Goal: Information Seeking & Learning: Learn about a topic

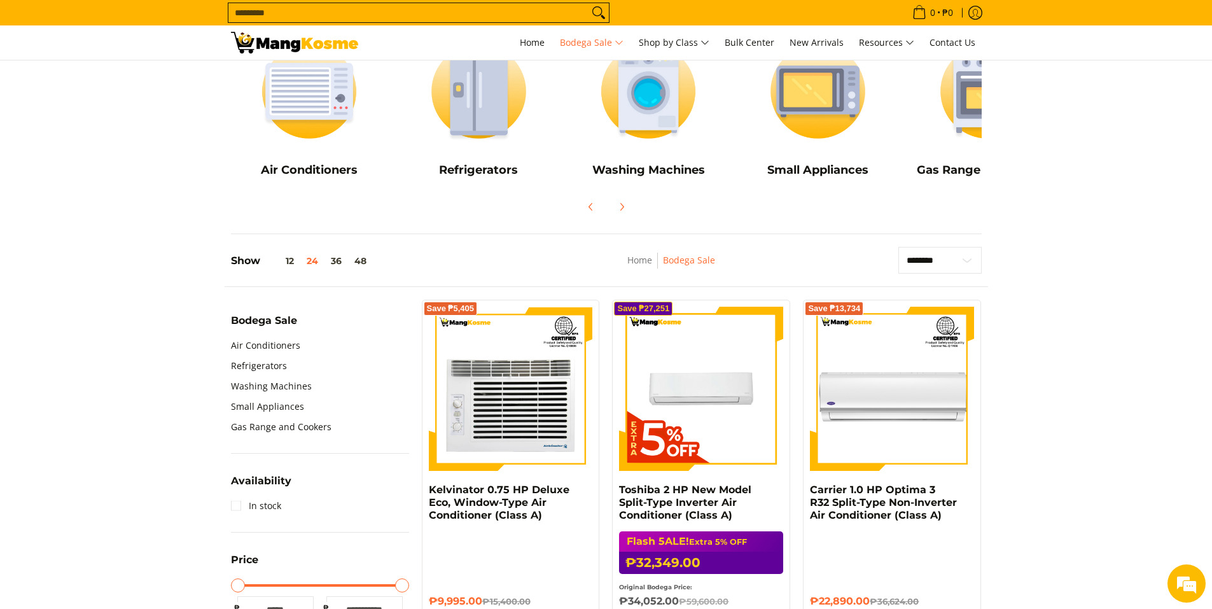
scroll to position [64, 0]
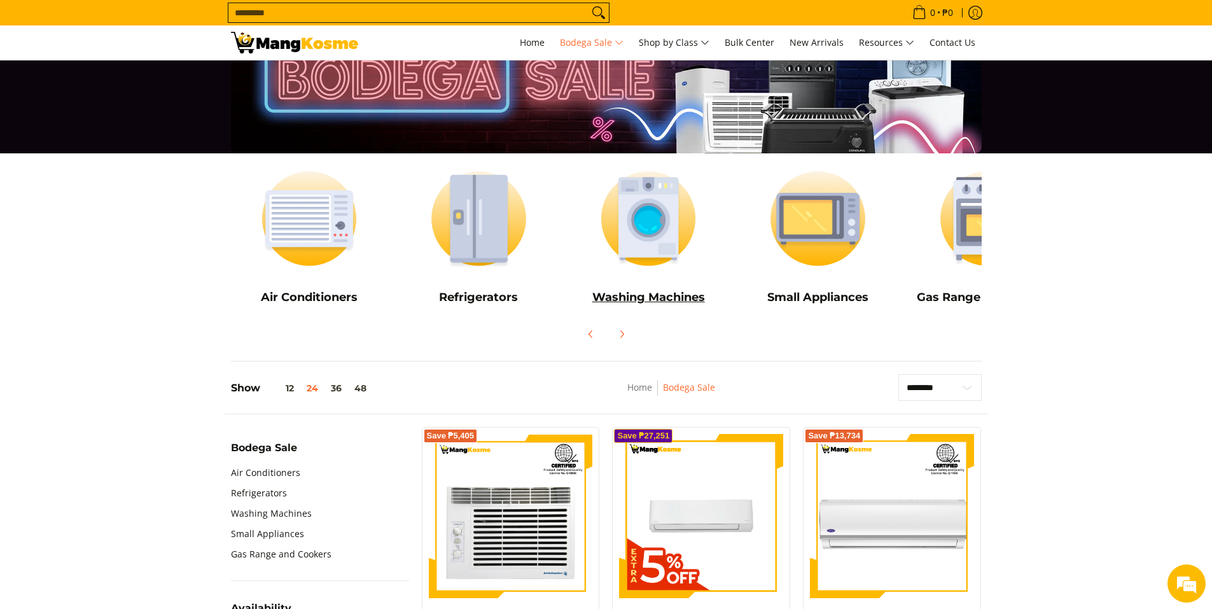
click at [636, 235] on img at bounding box center [648, 219] width 157 height 118
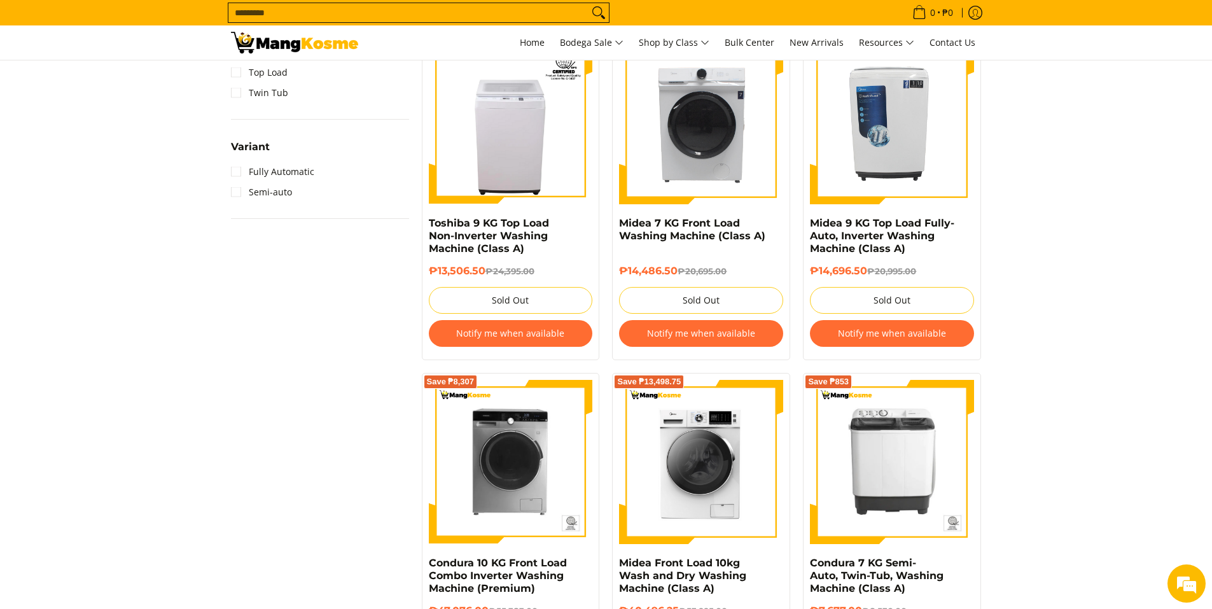
scroll to position [891, 0]
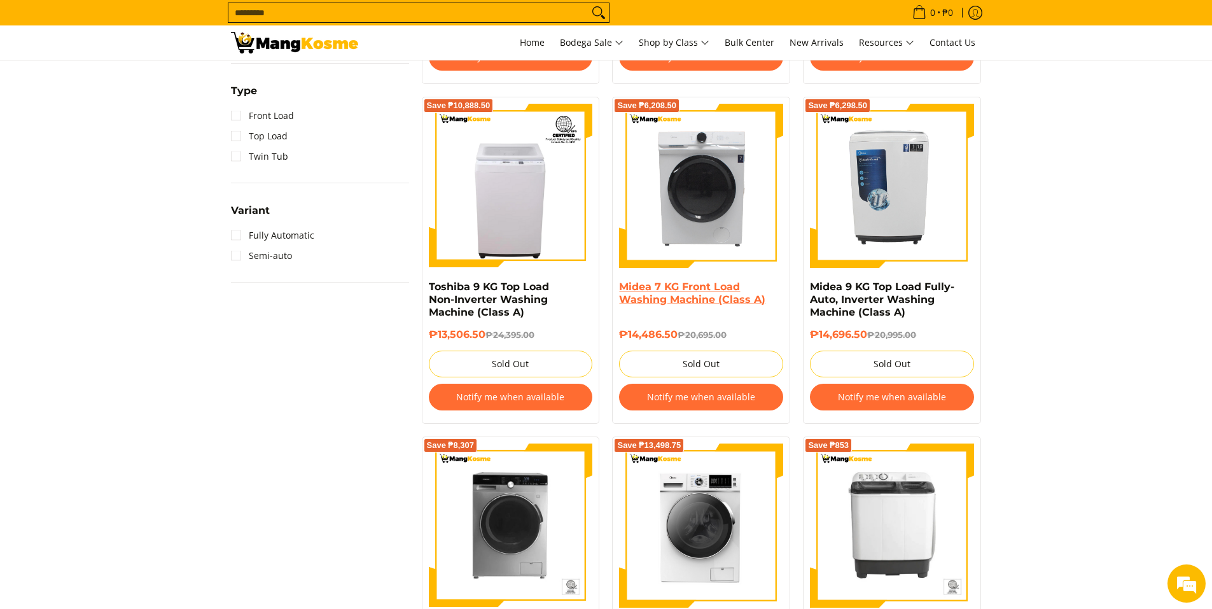
click at [710, 290] on link "Midea 7 KG Front Load Washing Machine (Class A)" at bounding box center [692, 293] width 146 height 25
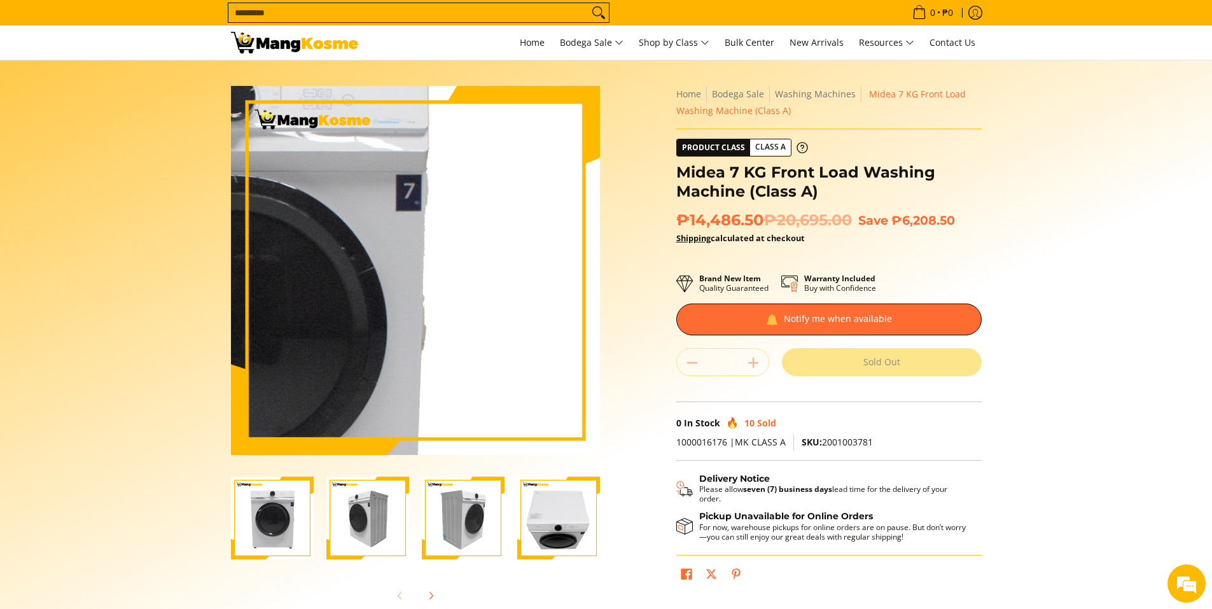
click at [515, 248] on img at bounding box center [415, 270] width 369 height 369
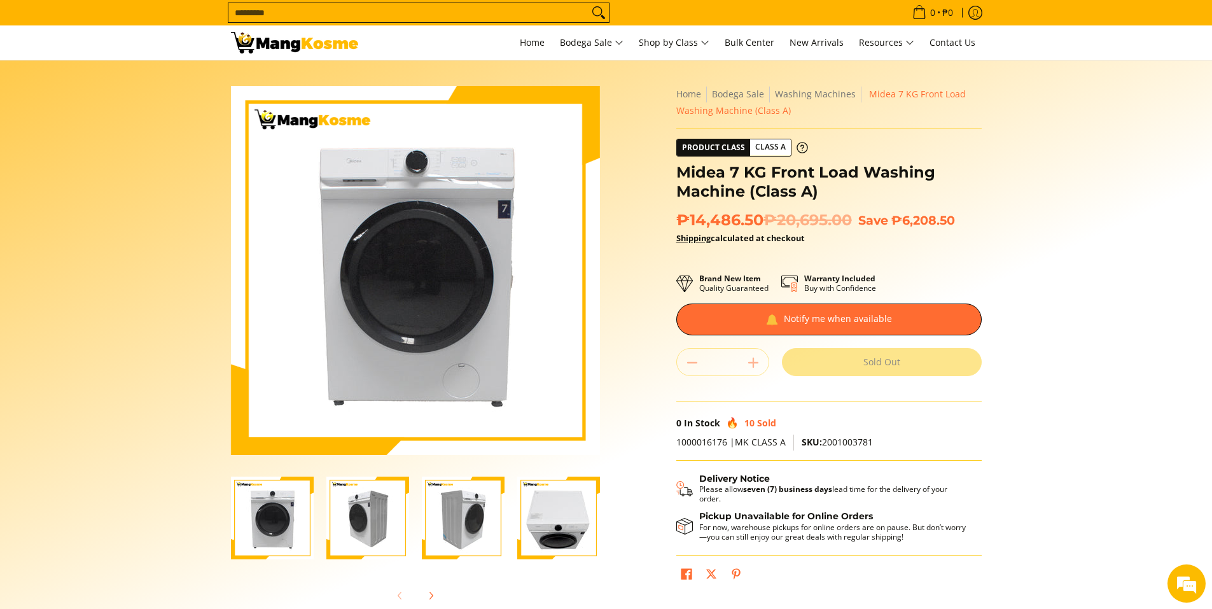
click at [1081, 419] on section "Skip to Main Content Enable zoom Disable zoom Enable zoom Disable zoom Enable z…" at bounding box center [606, 350] width 1212 height 581
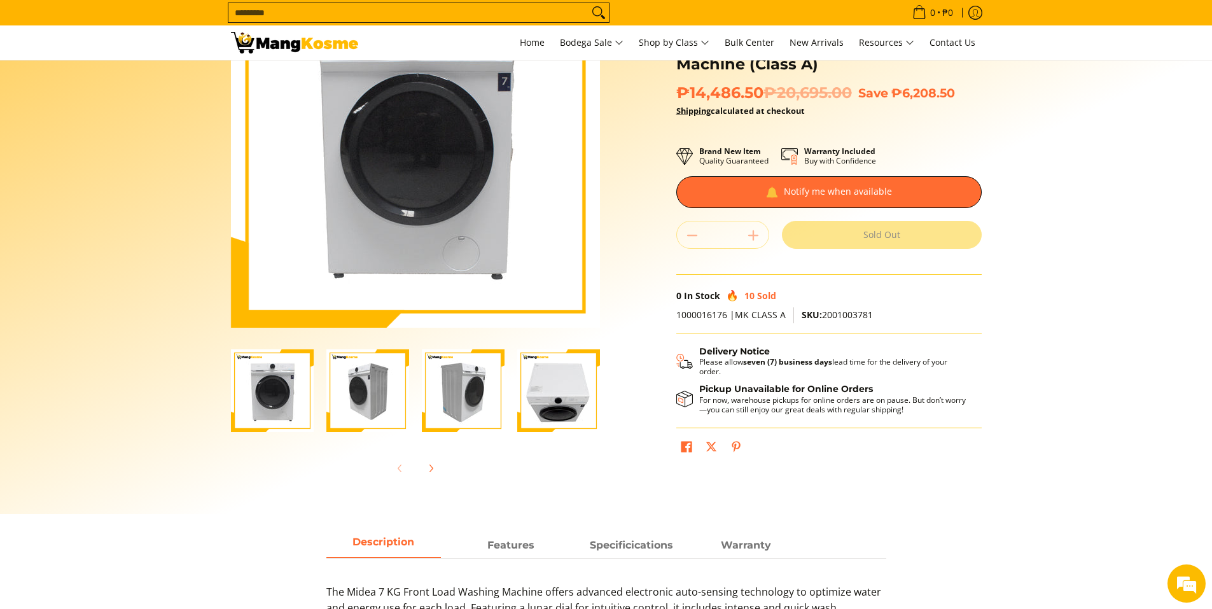
scroll to position [64, 0]
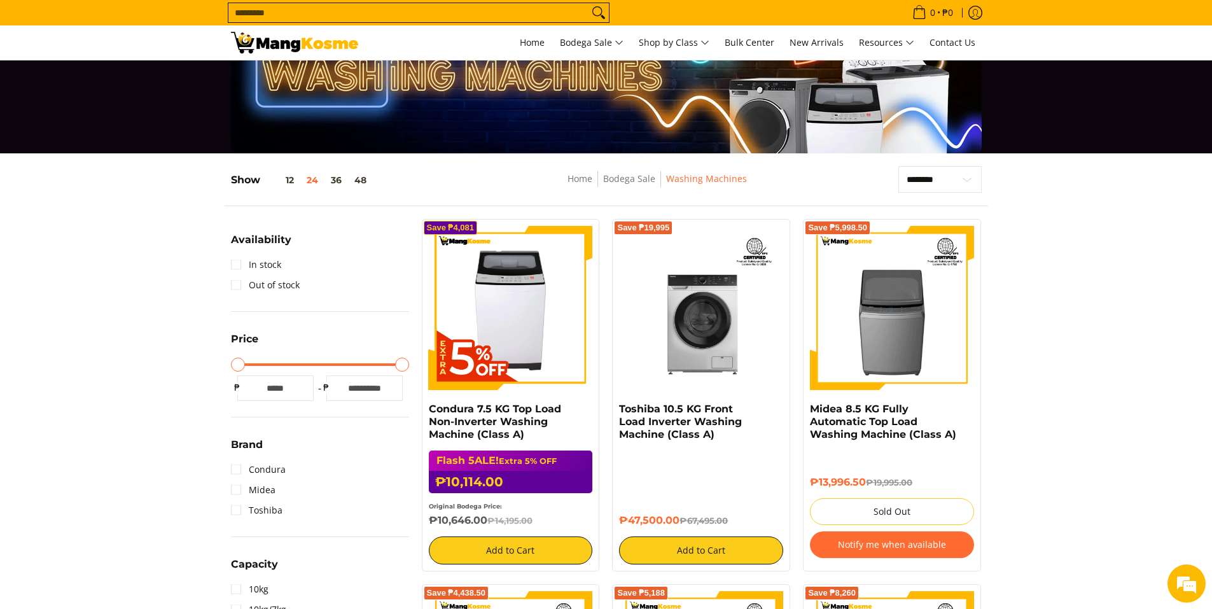
scroll to position [127, 0]
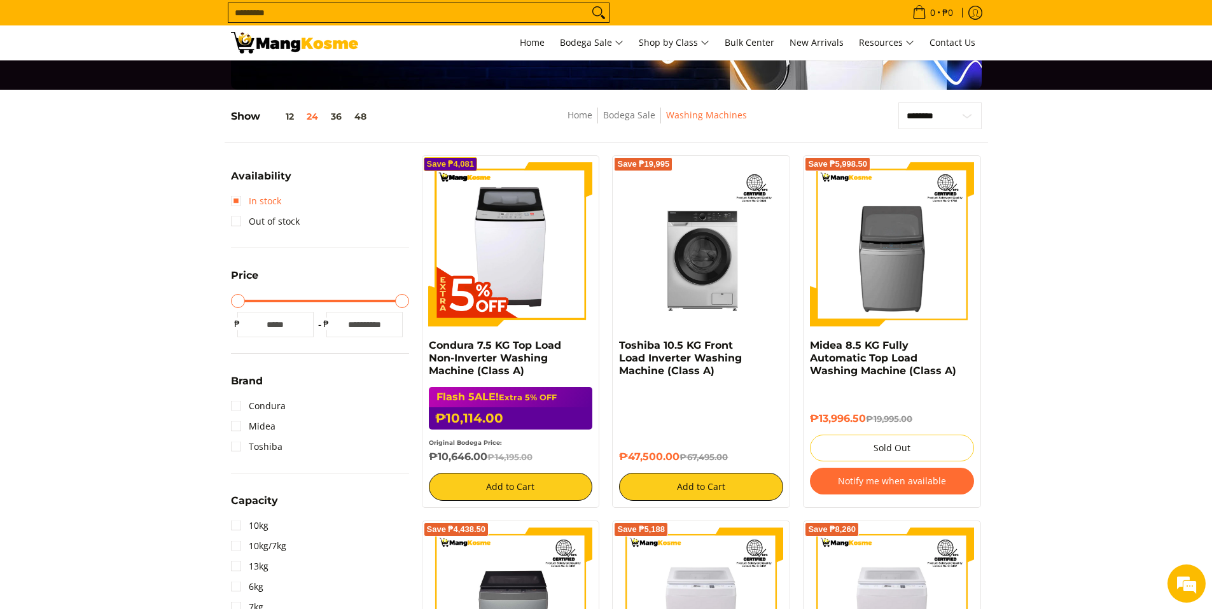
click at [240, 202] on link "In stock" at bounding box center [256, 201] width 50 height 20
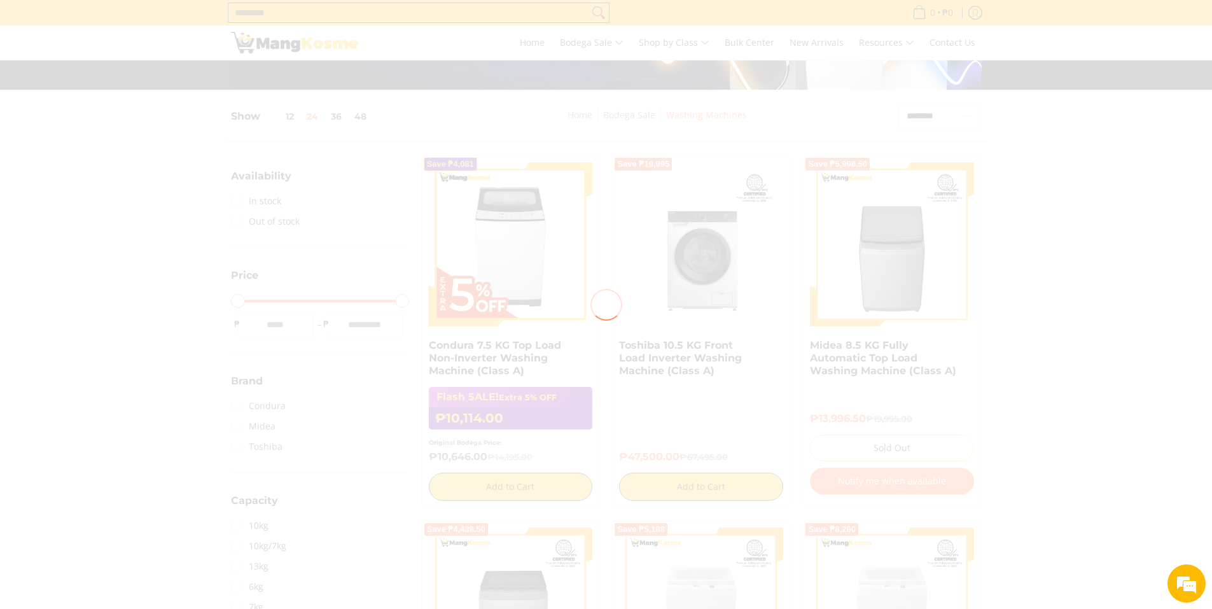
scroll to position [169, 0]
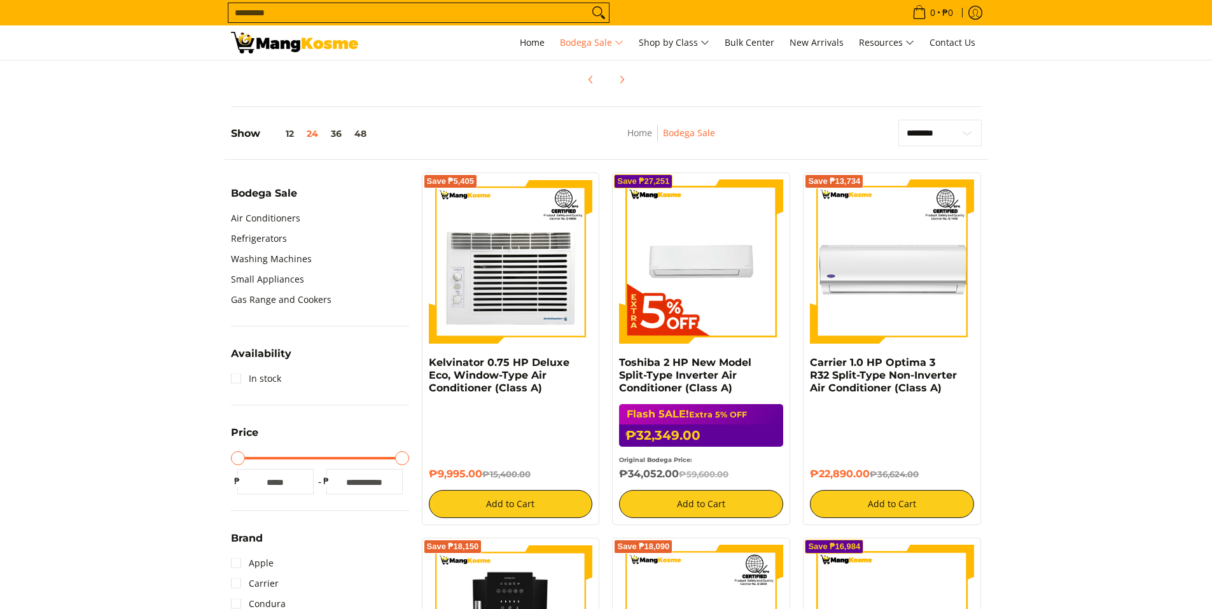
scroll to position [64, 0]
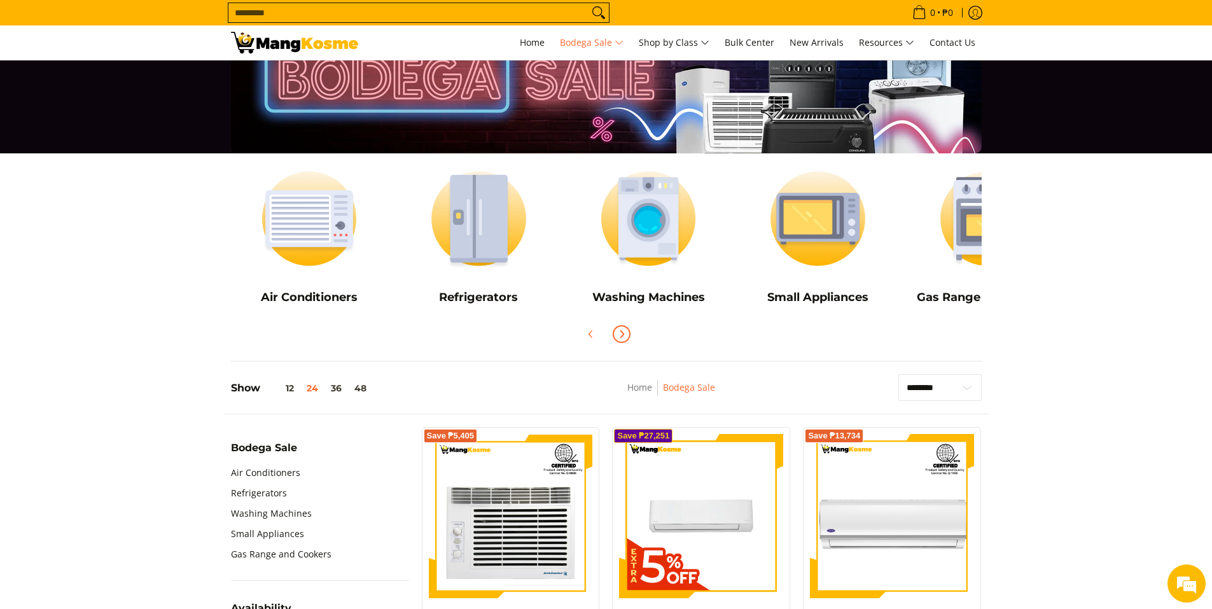
click at [629, 332] on span "Next" at bounding box center [621, 333] width 15 height 15
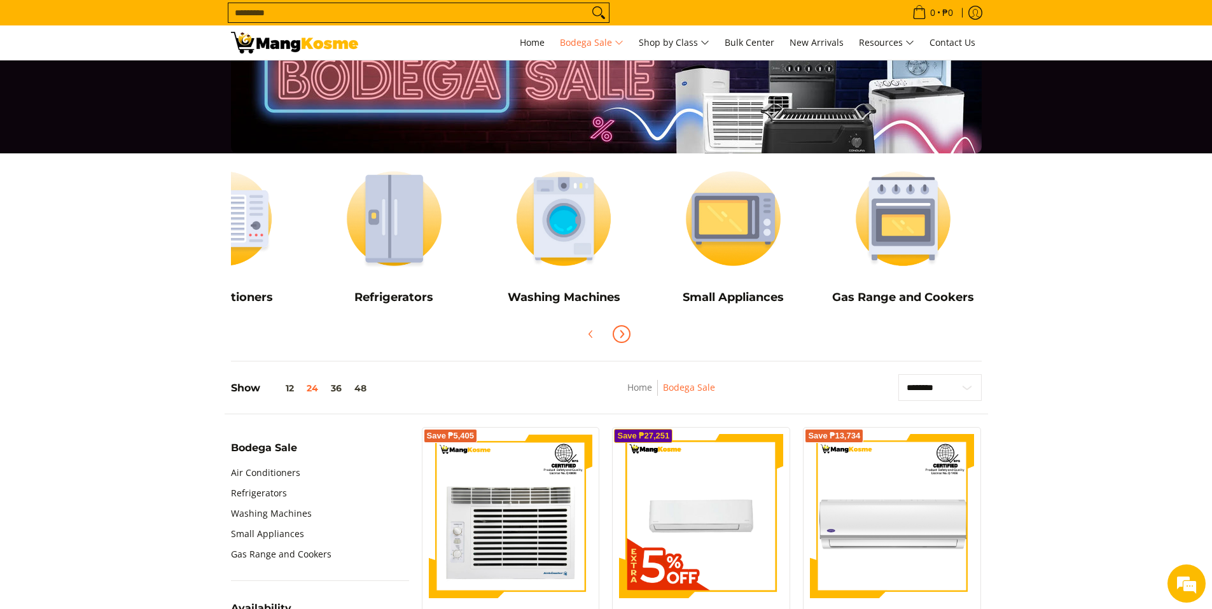
click at [629, 332] on span "Next" at bounding box center [621, 333] width 15 height 15
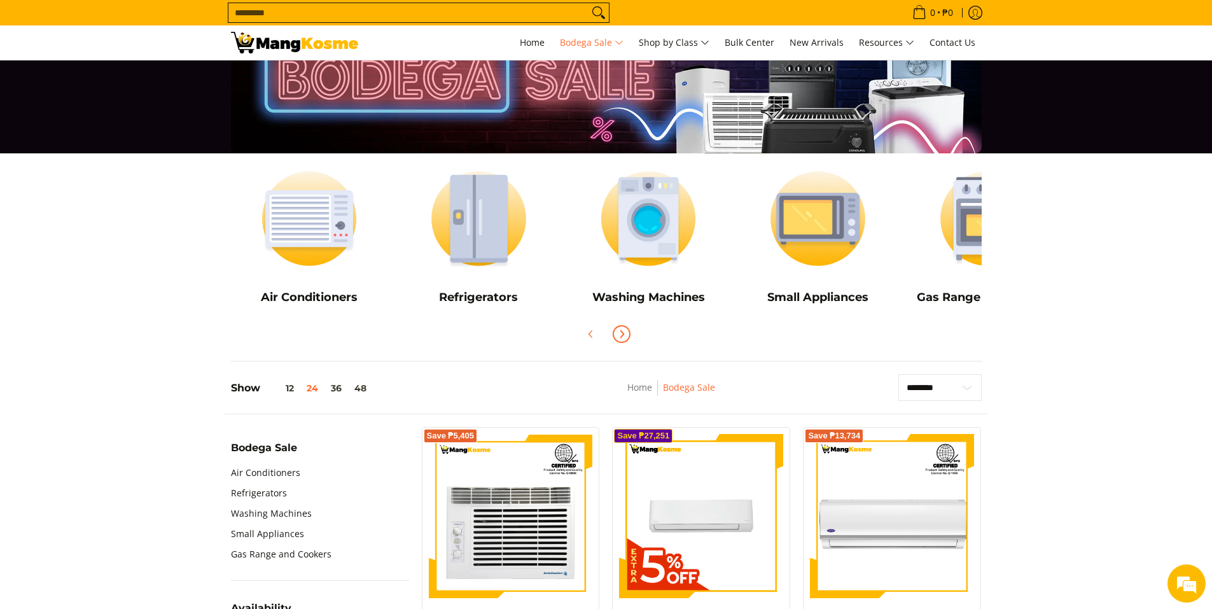
click at [629, 332] on span "Next" at bounding box center [621, 333] width 15 height 15
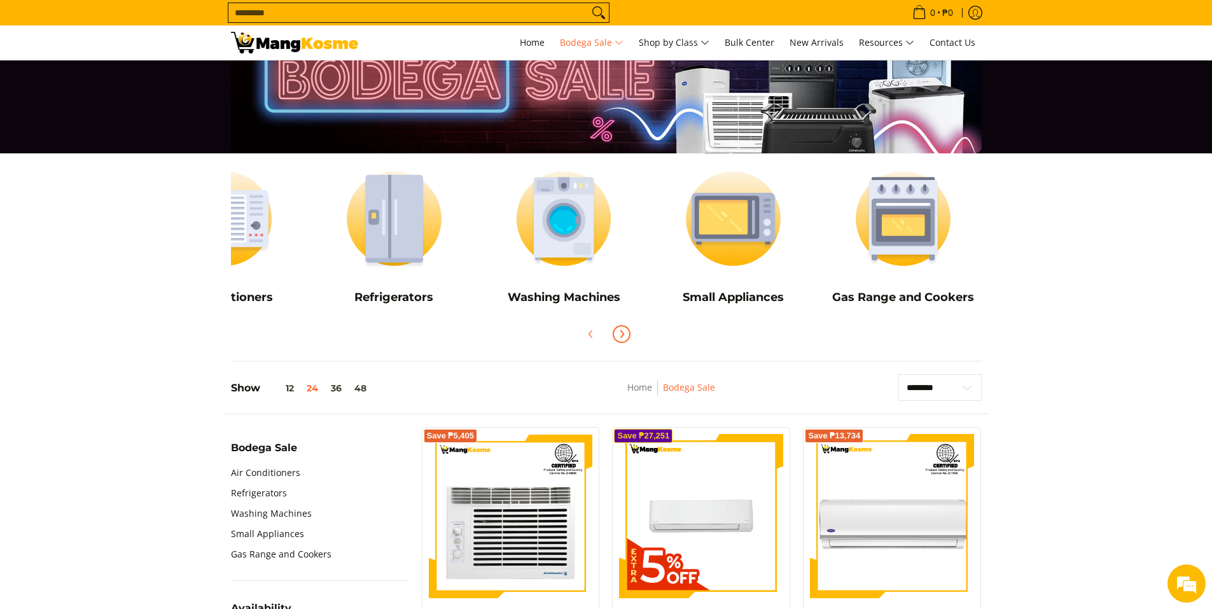
click at [629, 332] on span "Next" at bounding box center [621, 333] width 15 height 15
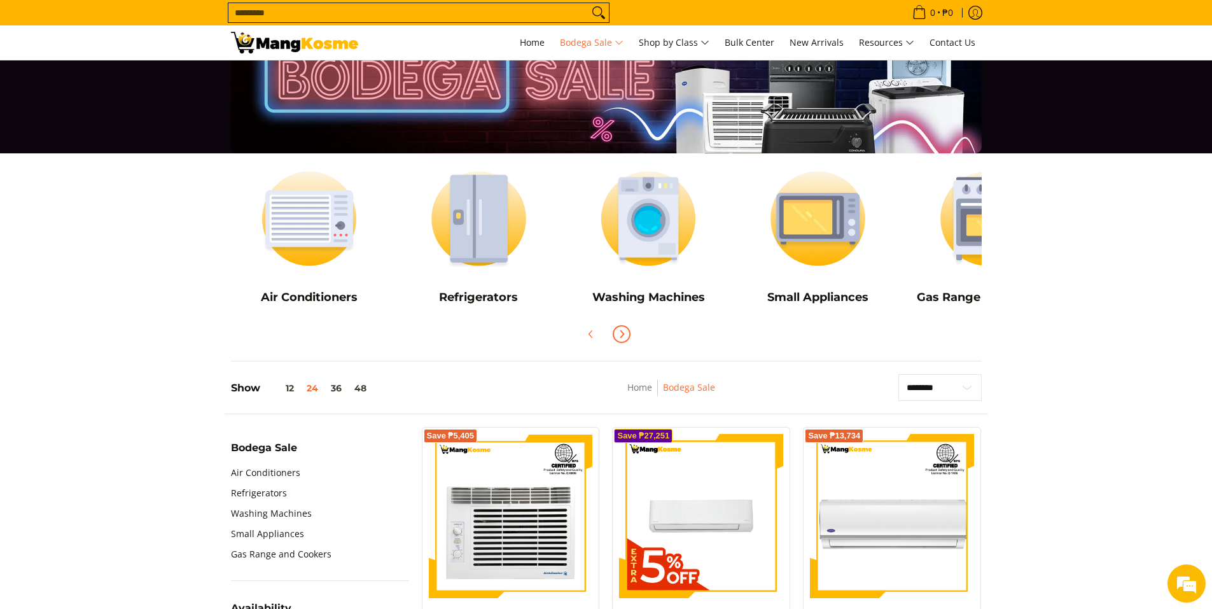
click at [629, 332] on span "Next" at bounding box center [621, 333] width 15 height 15
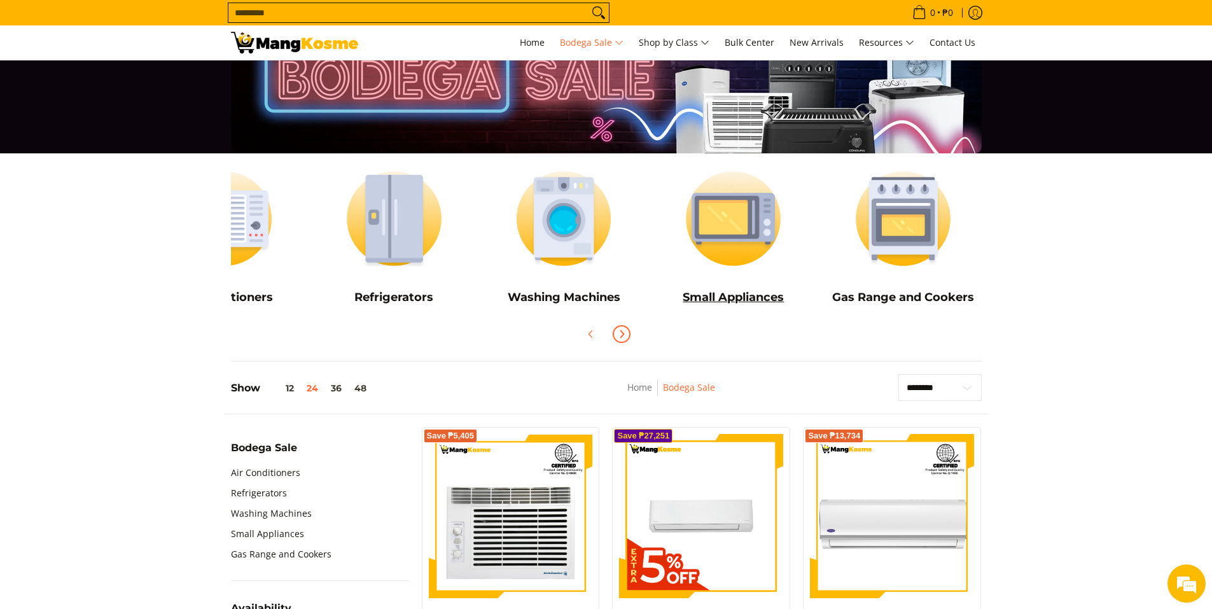
click at [766, 277] on img at bounding box center [733, 219] width 157 height 118
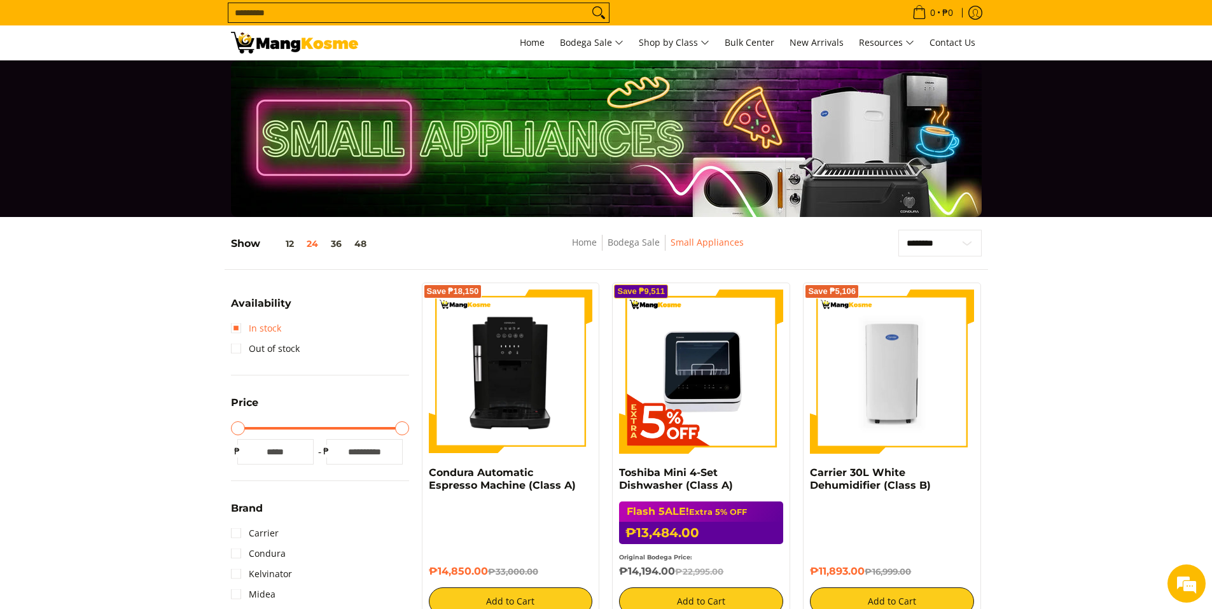
click at [261, 325] on link "In stock" at bounding box center [256, 328] width 50 height 20
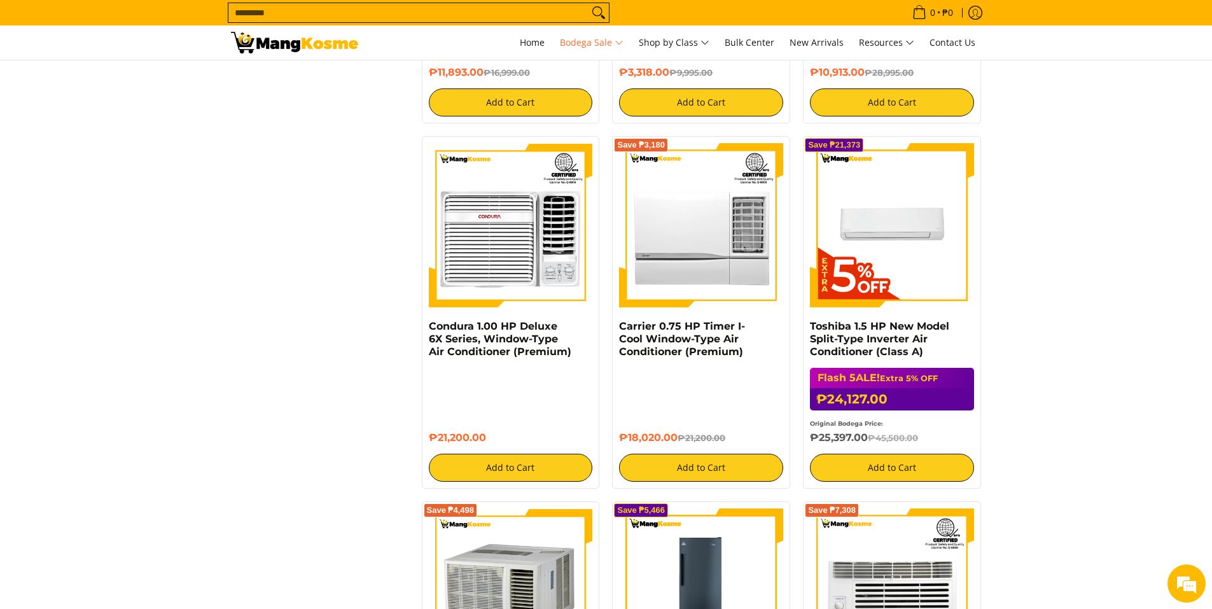
scroll to position [2737, 0]
